Goal: Task Accomplishment & Management: Complete application form

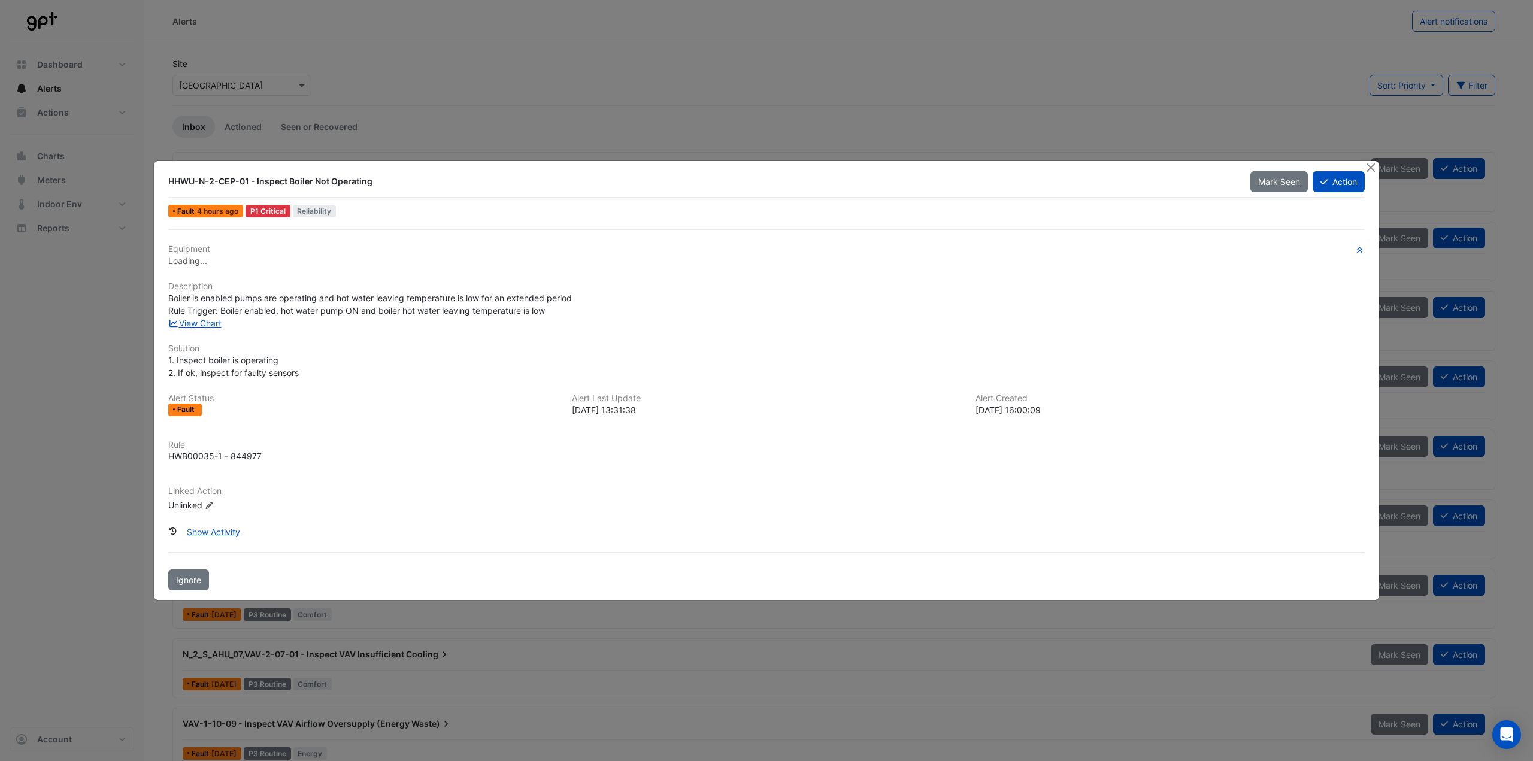
click at [465, 314] on span "Boiler is enabled pumps are operating and hot water leaving temperature is low …" at bounding box center [370, 304] width 404 height 23
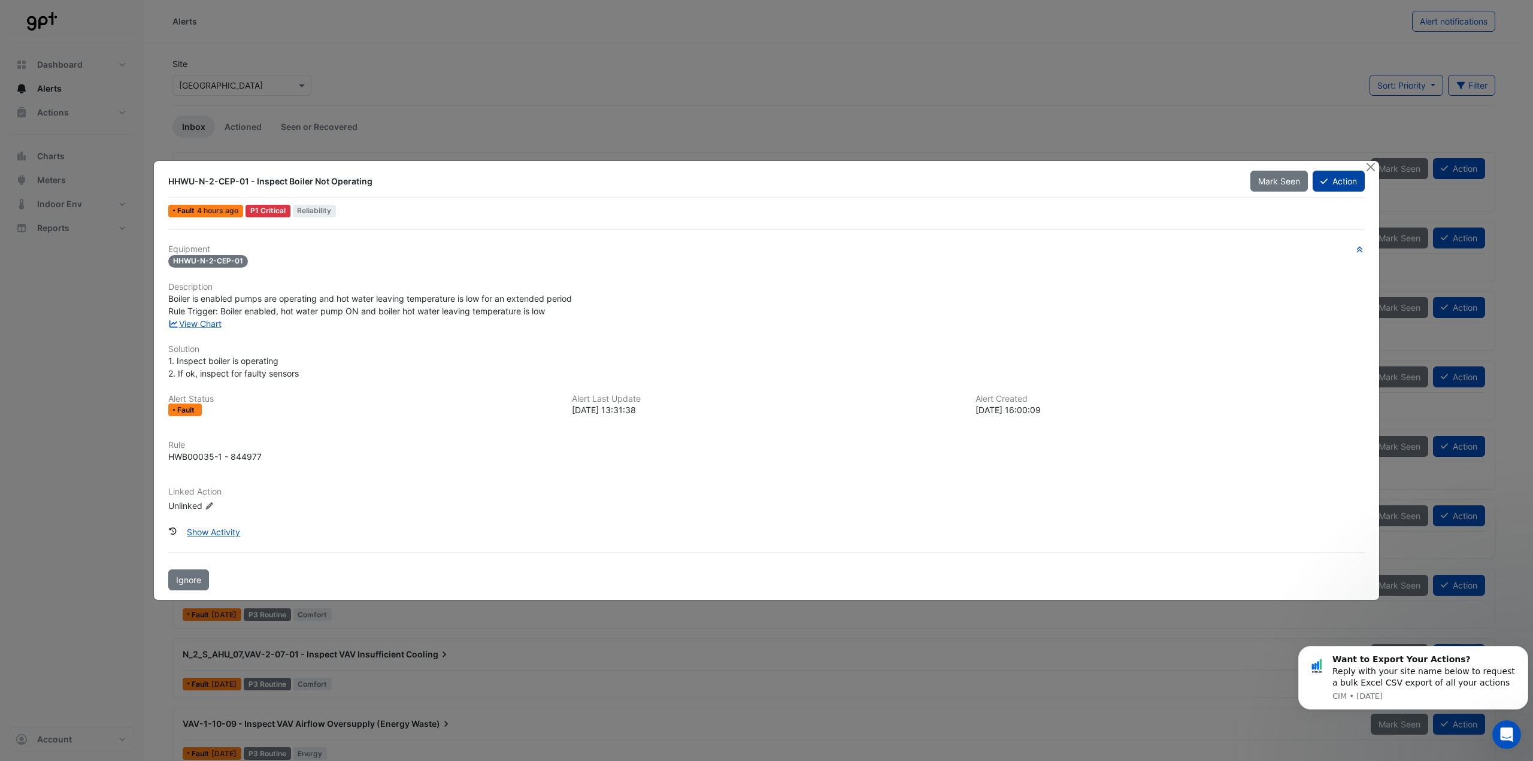
click at [1330, 184] on button "Action" at bounding box center [1339, 181] width 52 height 21
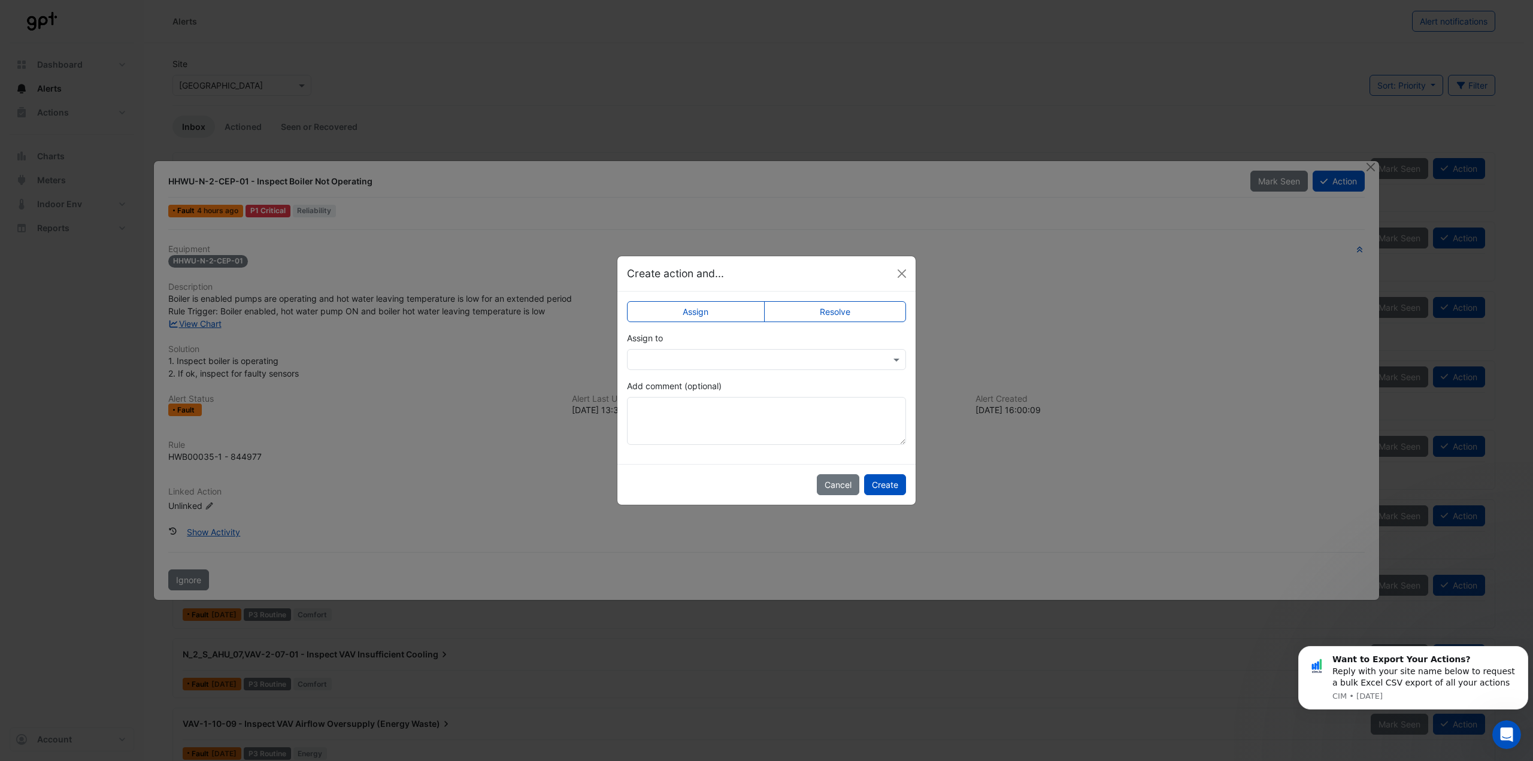
click at [673, 354] on input "text" at bounding box center [755, 360] width 242 height 13
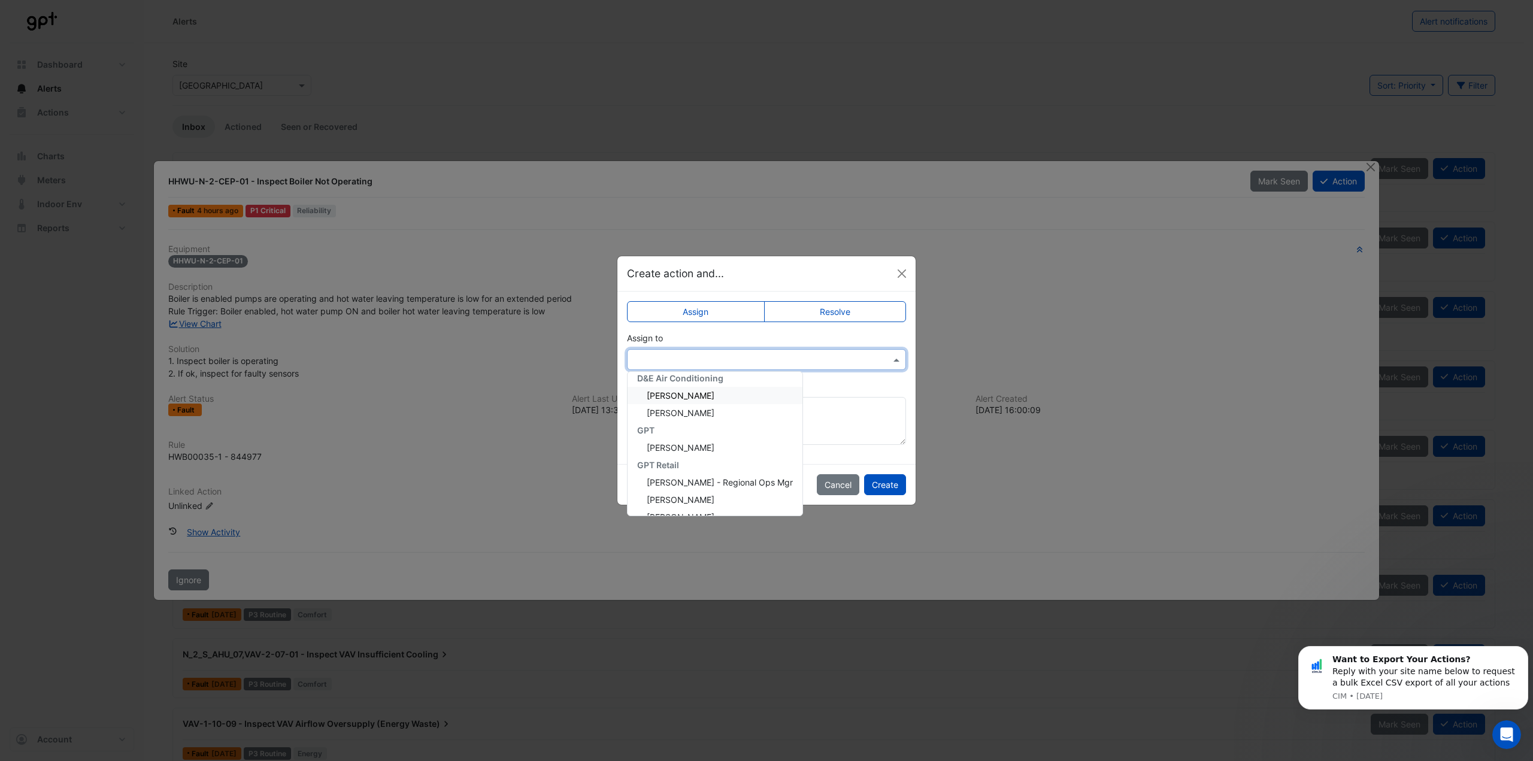
scroll to position [60, 0]
click at [689, 401] on div "[PERSON_NAME]" at bounding box center [715, 394] width 175 height 17
click at [719, 413] on textarea "Add comment (optional)" at bounding box center [766, 421] width 279 height 48
click at [728, 370] on div "× [PERSON_NAME]" at bounding box center [766, 359] width 279 height 21
click at [717, 465] on div "[PERSON_NAME]" at bounding box center [715, 472] width 175 height 17
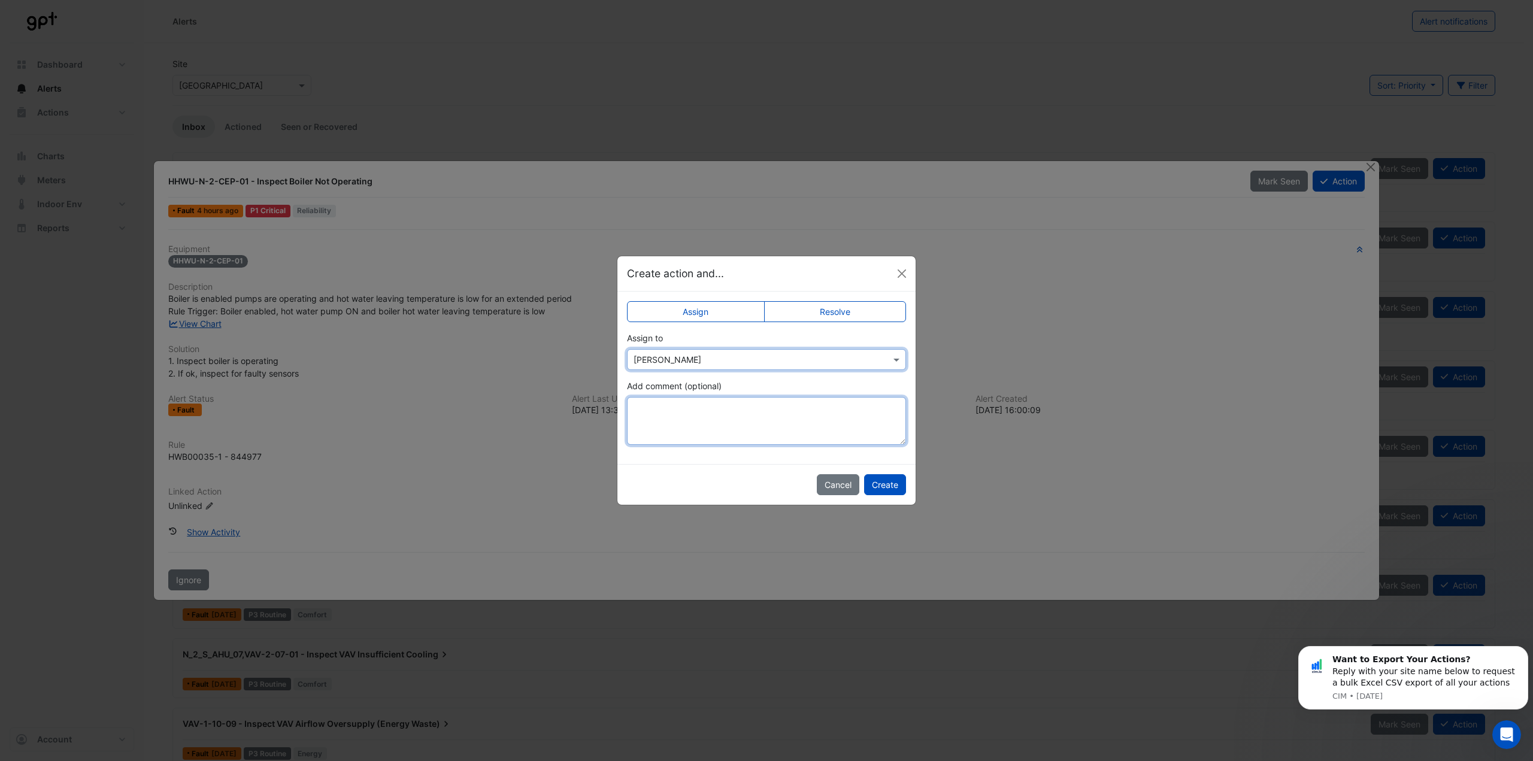
click at [719, 428] on textarea "Add comment (optional)" at bounding box center [766, 421] width 279 height 48
type textarea "**********"
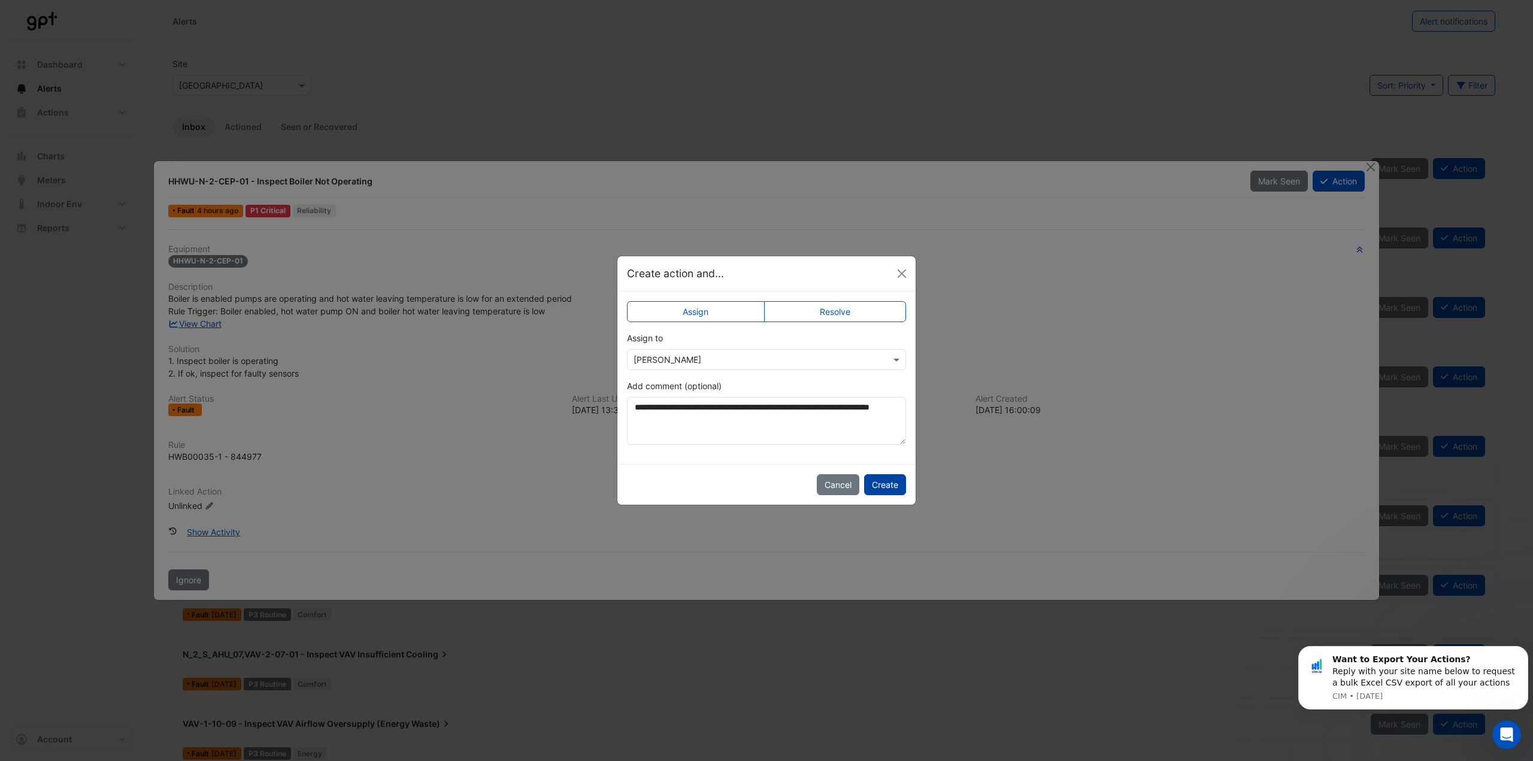
click at [887, 481] on button "Create" at bounding box center [885, 484] width 42 height 21
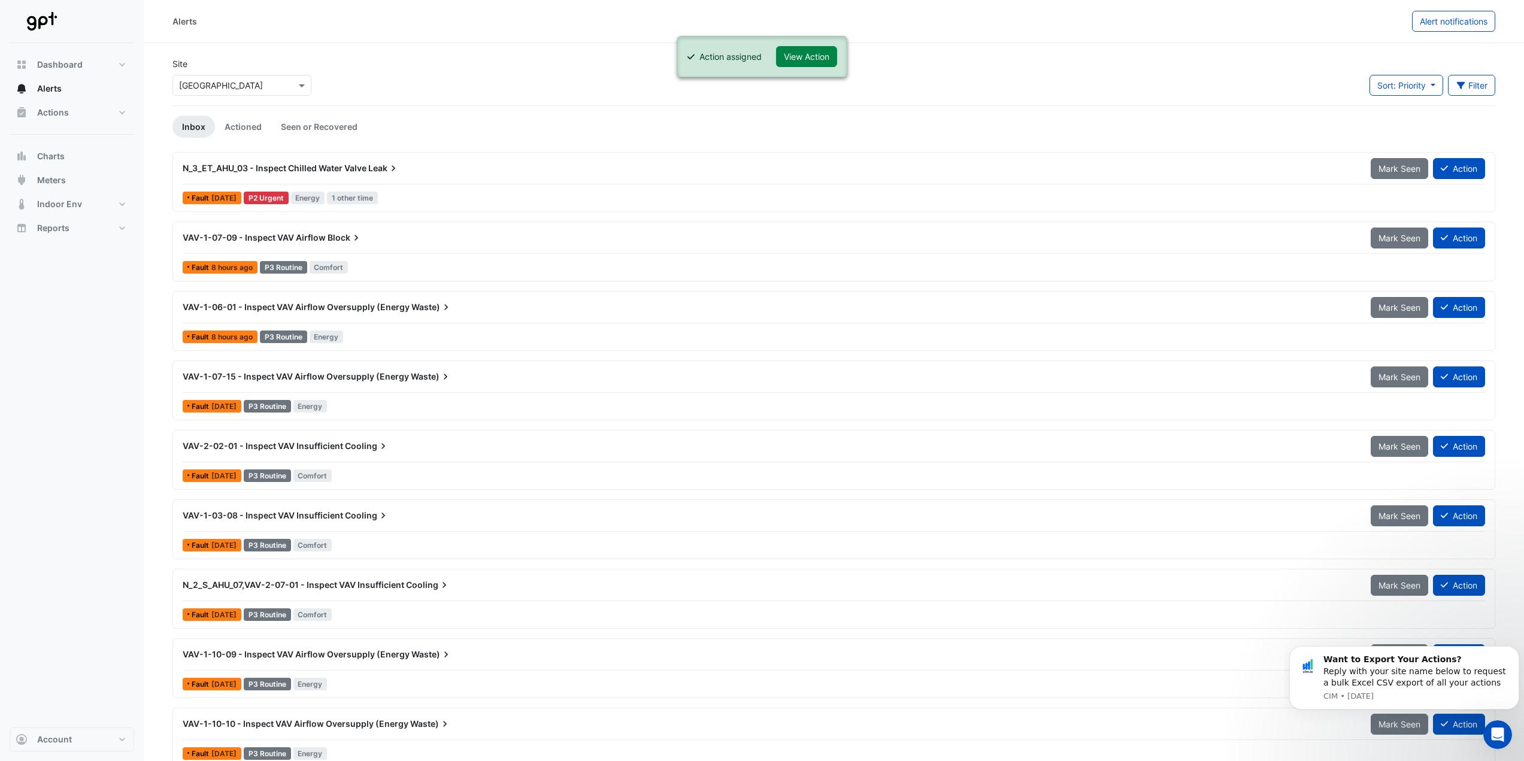
click at [1459, 171] on button "Action" at bounding box center [1459, 168] width 52 height 21
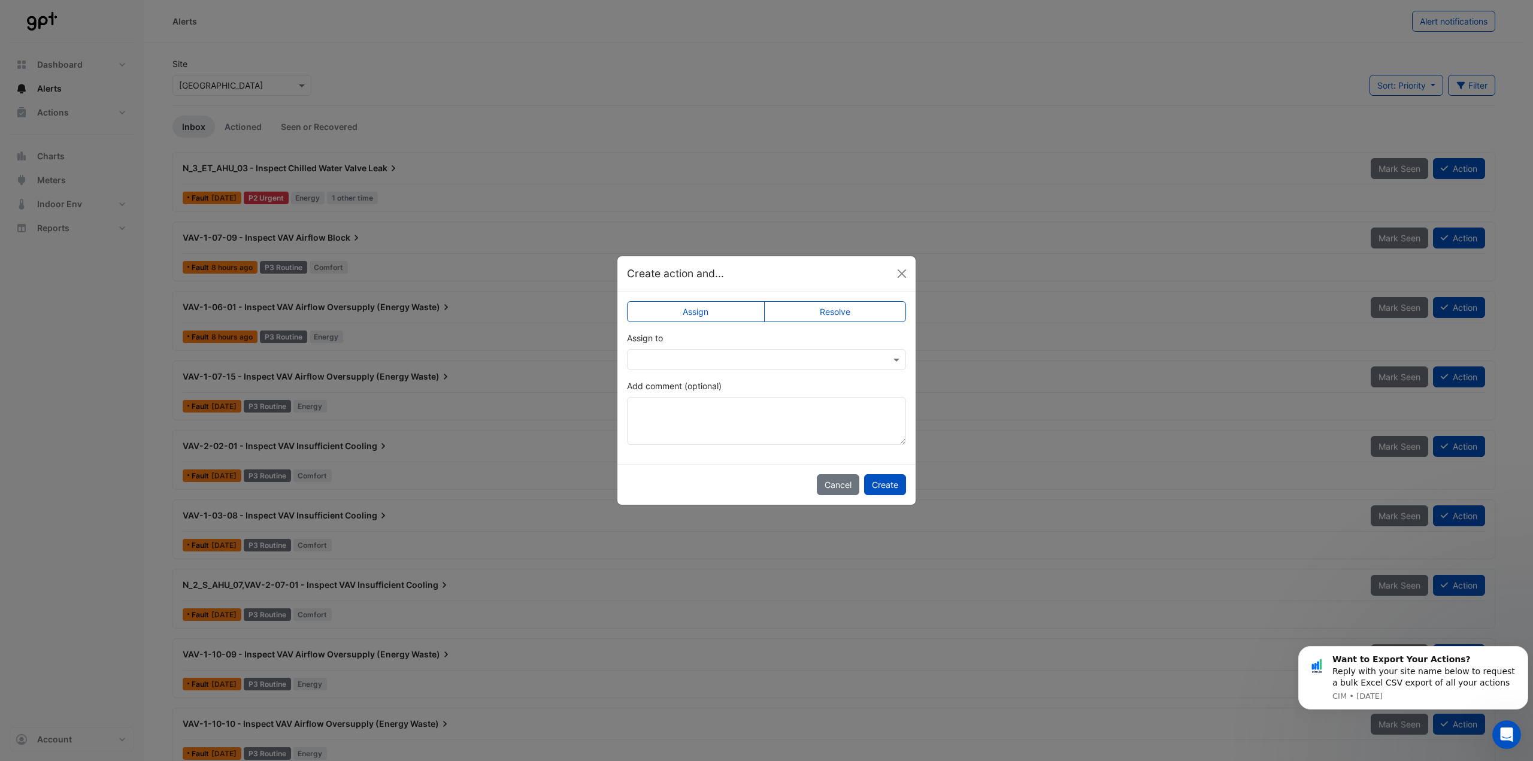
click at [1216, 135] on ngb-modal-window "Create action and... Assign Resolve Assign to Add comment (optional) Cancel Cre…" at bounding box center [766, 380] width 1533 height 761
click at [1083, 174] on ngb-modal-window "Create action and... Assign Resolve Assign to Add comment (optional) Cancel Cre…" at bounding box center [766, 380] width 1533 height 761
click at [903, 278] on button "Close" at bounding box center [902, 274] width 18 height 18
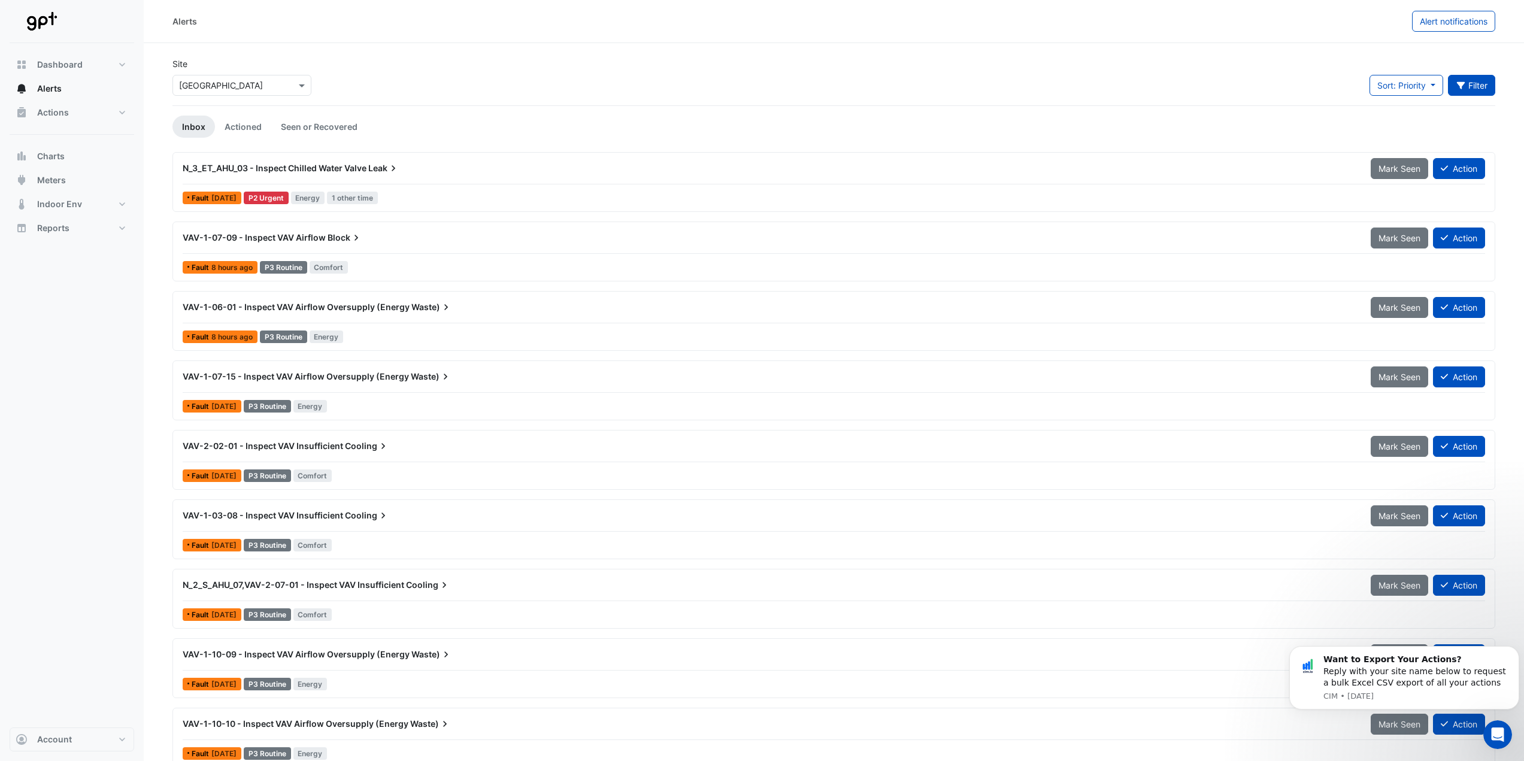
click at [1474, 83] on button "Filter" at bounding box center [1472, 85] width 48 height 21
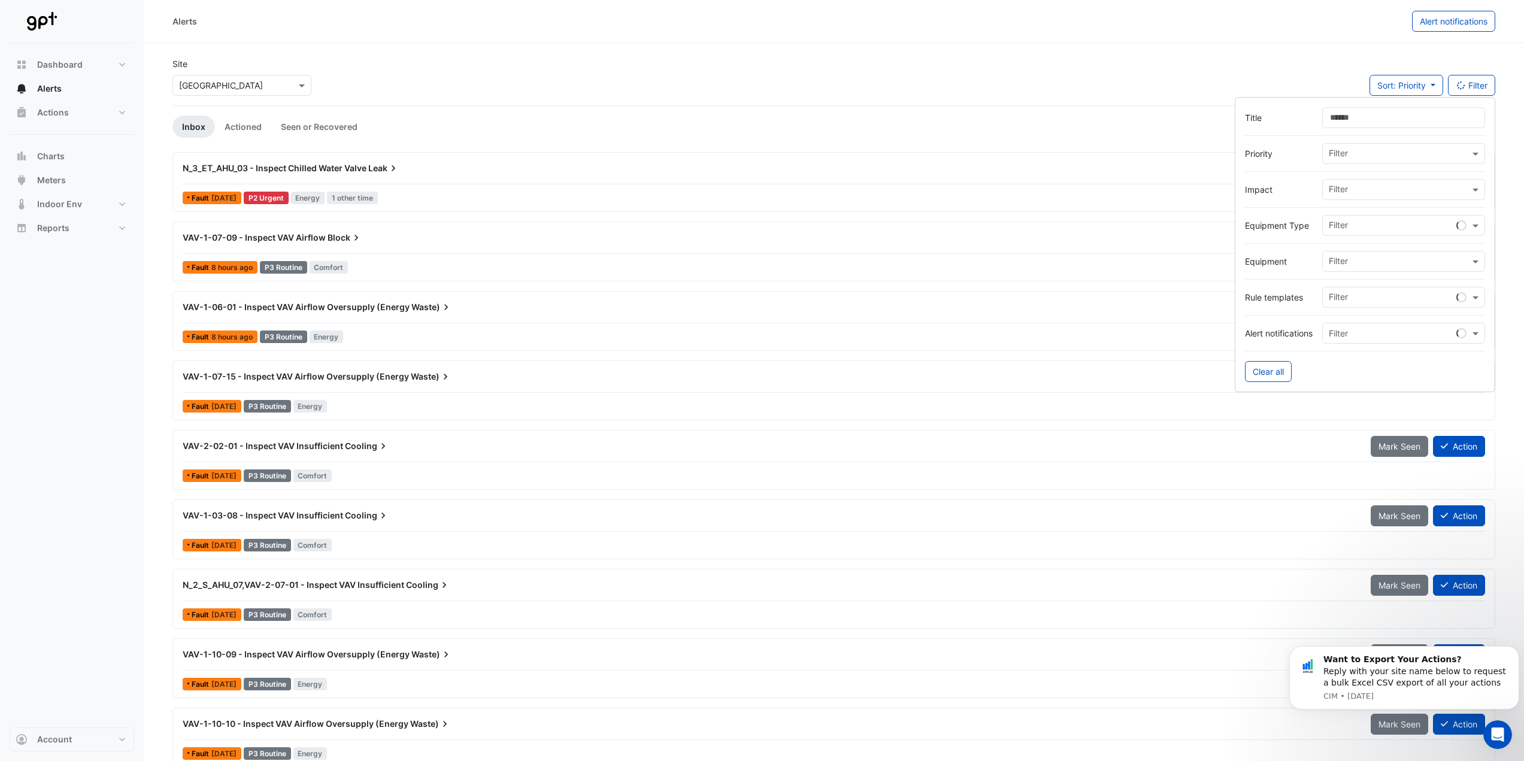
click at [1369, 156] on input "text" at bounding box center [1399, 155] width 141 height 13
click at [1356, 193] on span "P2 Urgent" at bounding box center [1352, 197] width 40 height 10
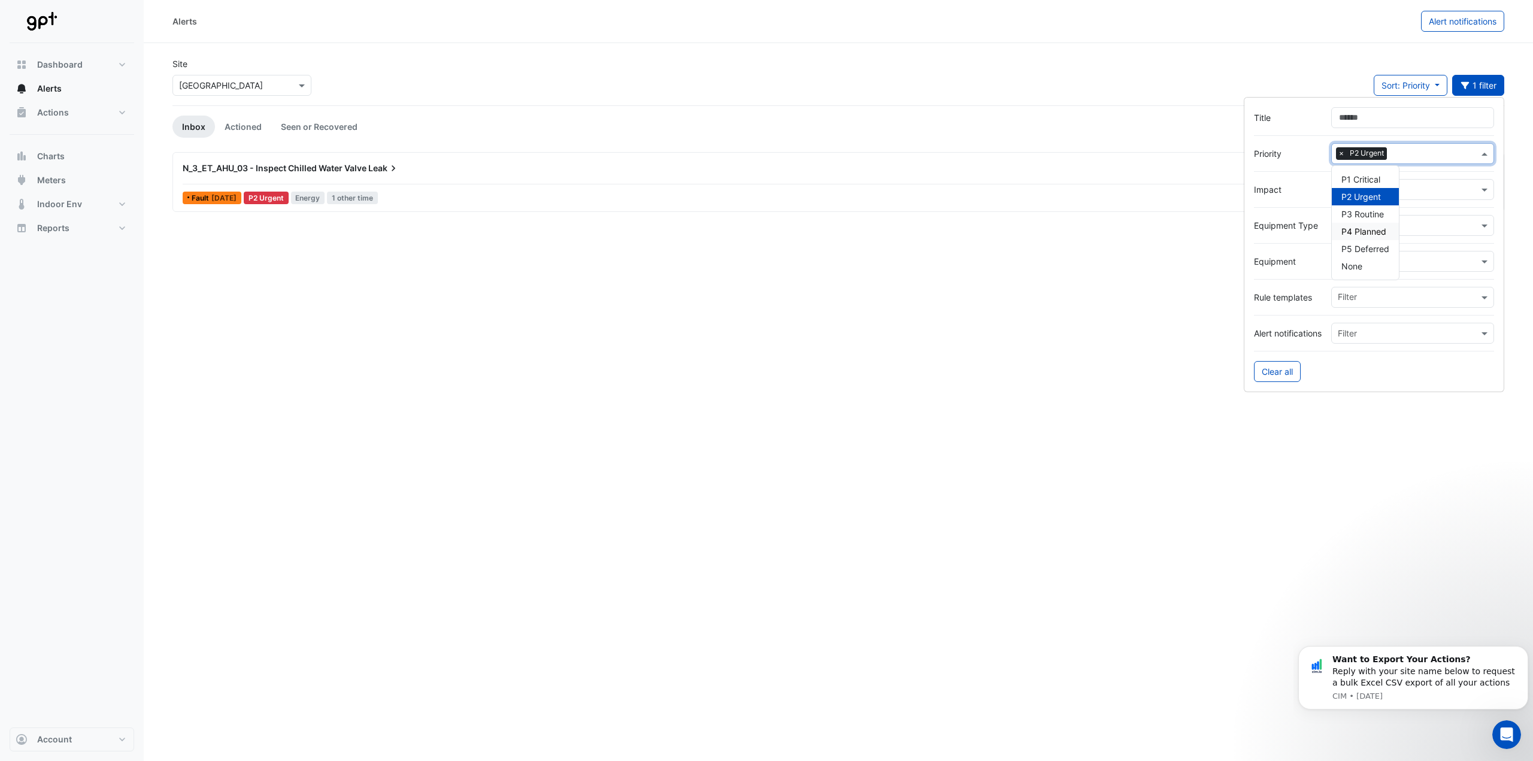
click at [659, 142] on app-alert-tickets "Site Select a Site × [GEOGRAPHIC_DATA] Sort: Priority Priority Updated 1 filter…" at bounding box center [838, 134] width 1332 height 155
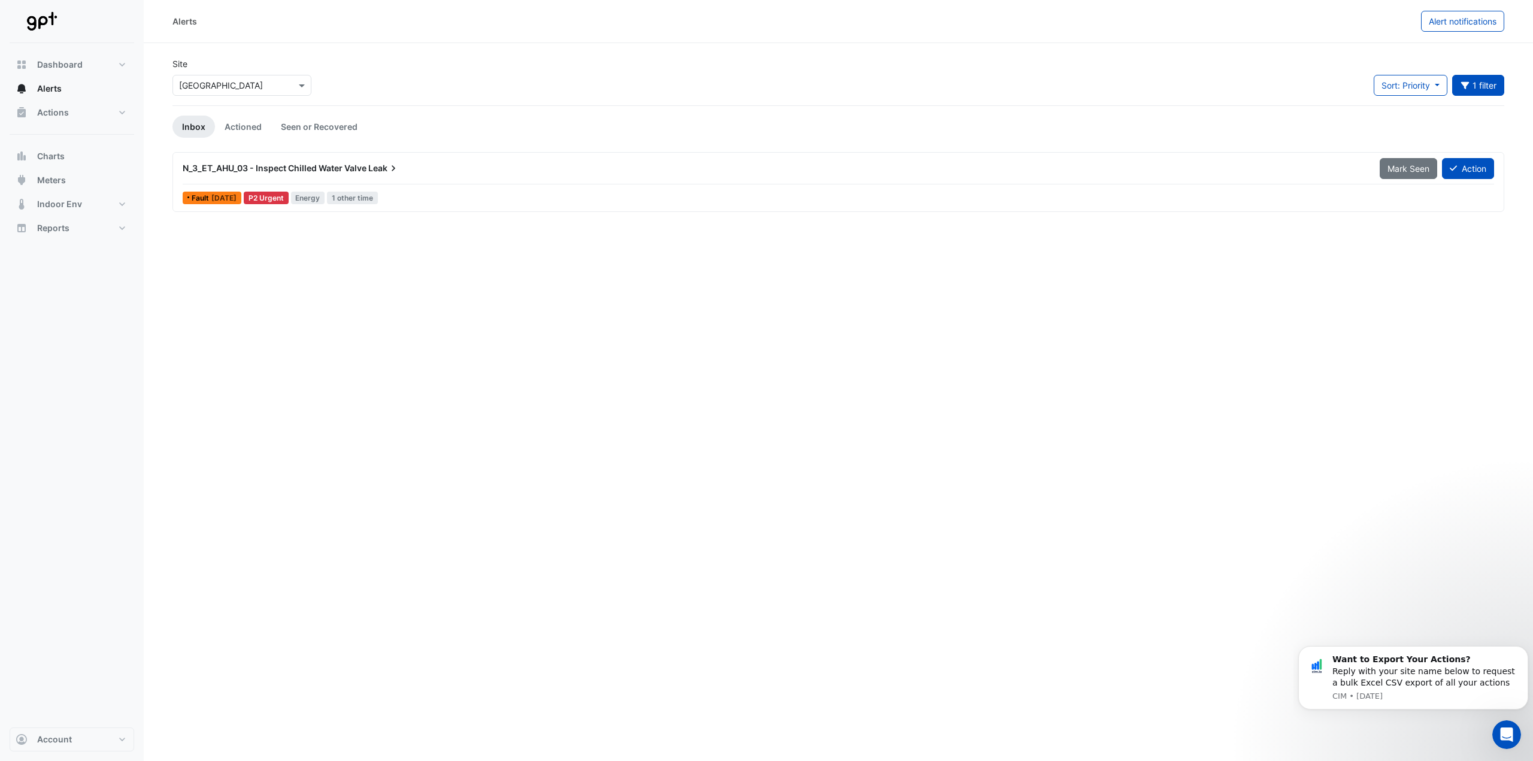
click at [502, 173] on div "N_3_ET_AHU_03 - Inspect Chilled Water Valve Leak" at bounding box center [774, 168] width 1183 height 12
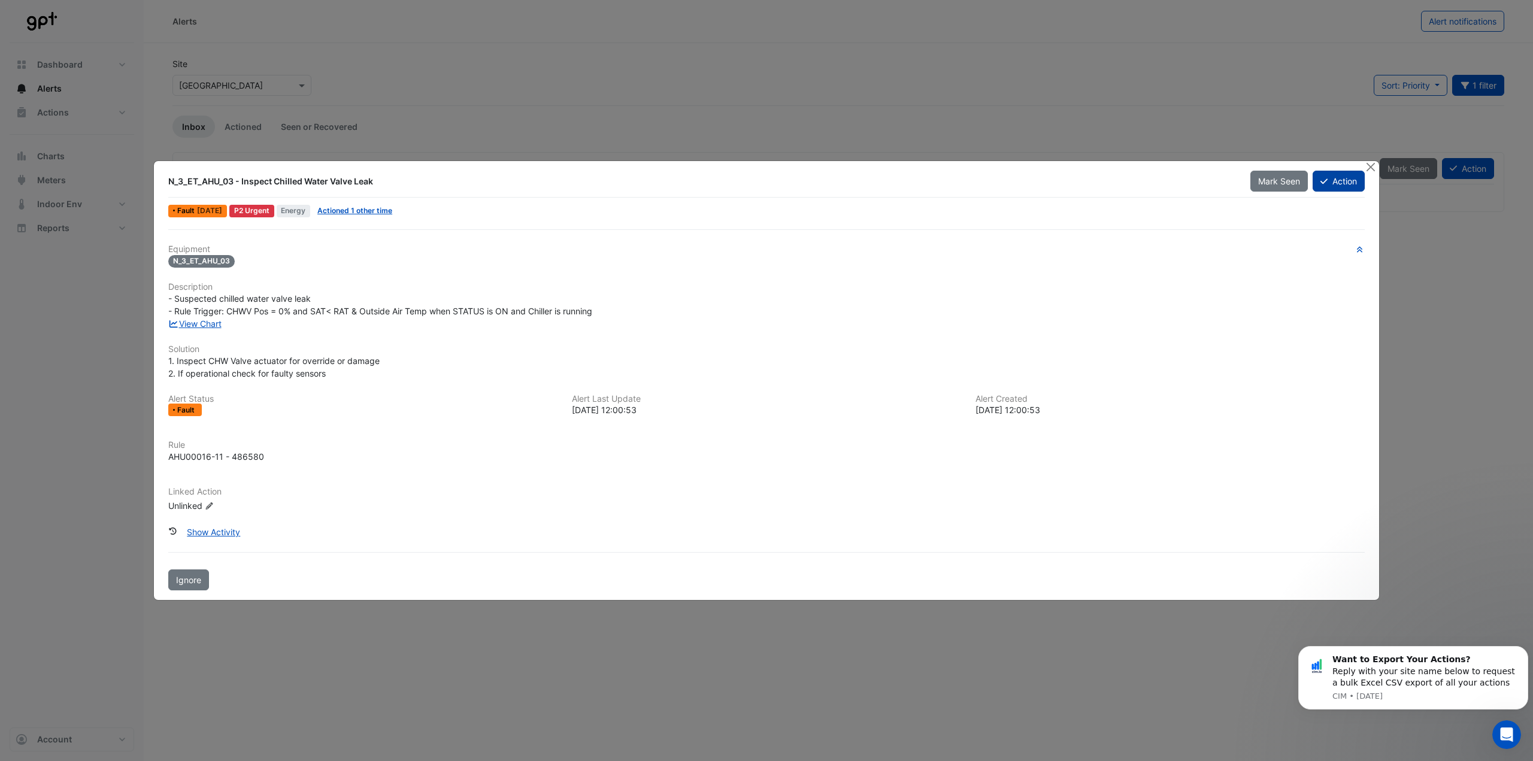
click at [1342, 189] on button "Action" at bounding box center [1339, 181] width 52 height 21
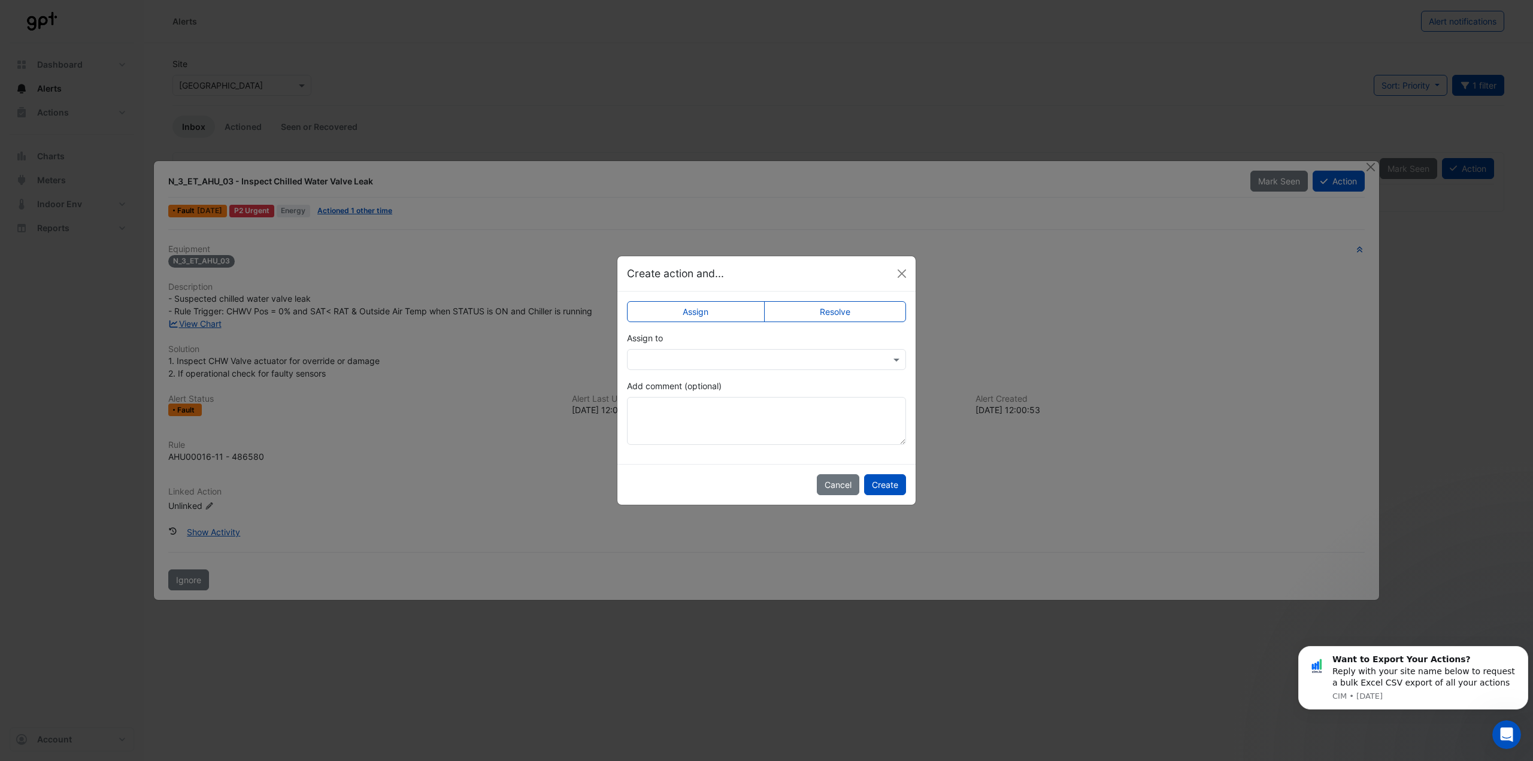
click at [744, 356] on input "text" at bounding box center [755, 360] width 242 height 13
click at [716, 455] on div "[PERSON_NAME]" at bounding box center [715, 454] width 175 height 17
click at [729, 432] on textarea "Add comment (optional)" at bounding box center [766, 421] width 279 height 48
type textarea "**********"
click at [888, 482] on button "Create" at bounding box center [885, 484] width 42 height 21
